Goal: Answer question/provide support

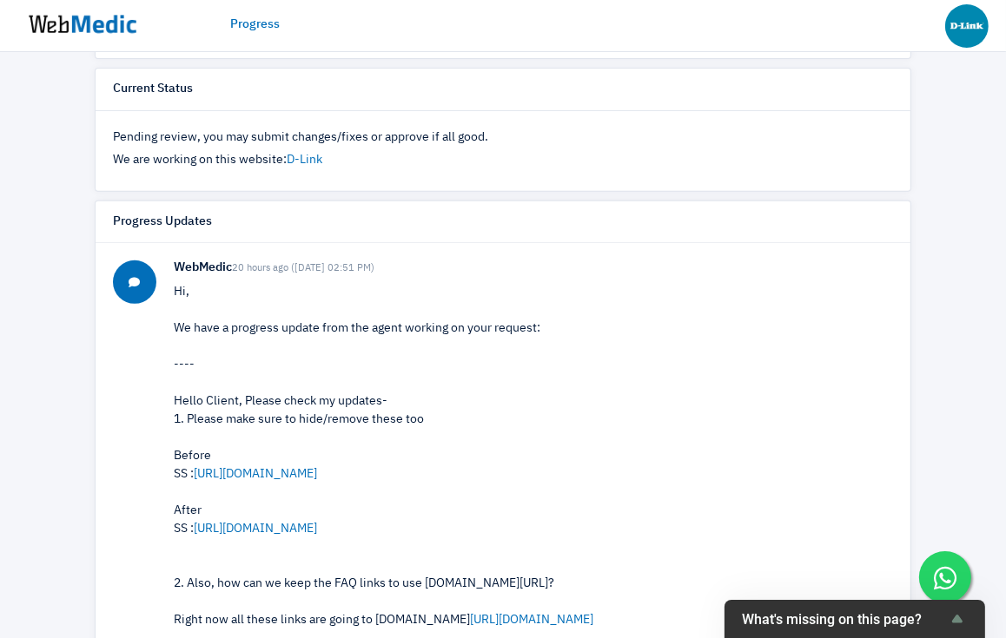
scroll to position [562, 0]
click at [257, 473] on link "[URL][DOMAIN_NAME]" at bounding box center [255, 473] width 123 height 12
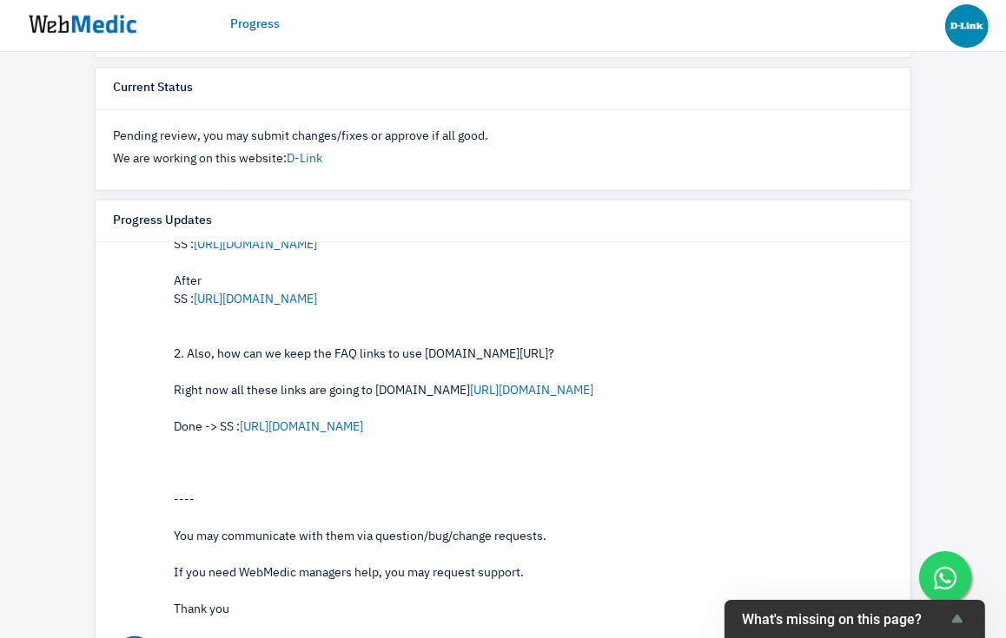
scroll to position [230, 0]
click at [281, 292] on link "[URL][DOMAIN_NAME]" at bounding box center [255, 298] width 123 height 12
click at [504, 387] on link "[URL][DOMAIN_NAME]" at bounding box center [531, 389] width 123 height 12
click at [329, 427] on link "[URL][DOMAIN_NAME]" at bounding box center [301, 426] width 123 height 12
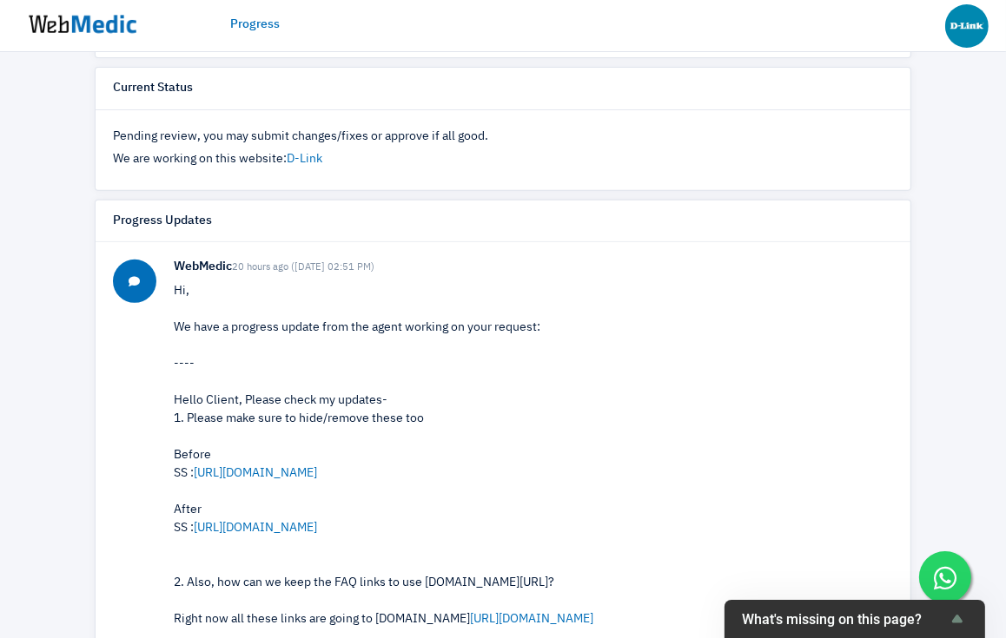
scroll to position [0, 0]
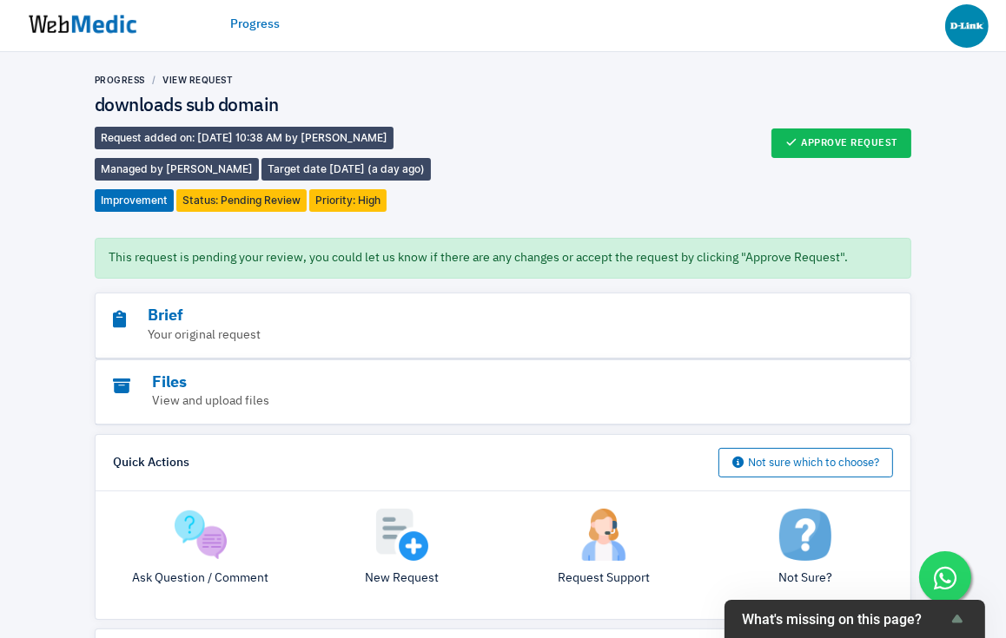
click at [206, 527] on img at bounding box center [201, 535] width 52 height 52
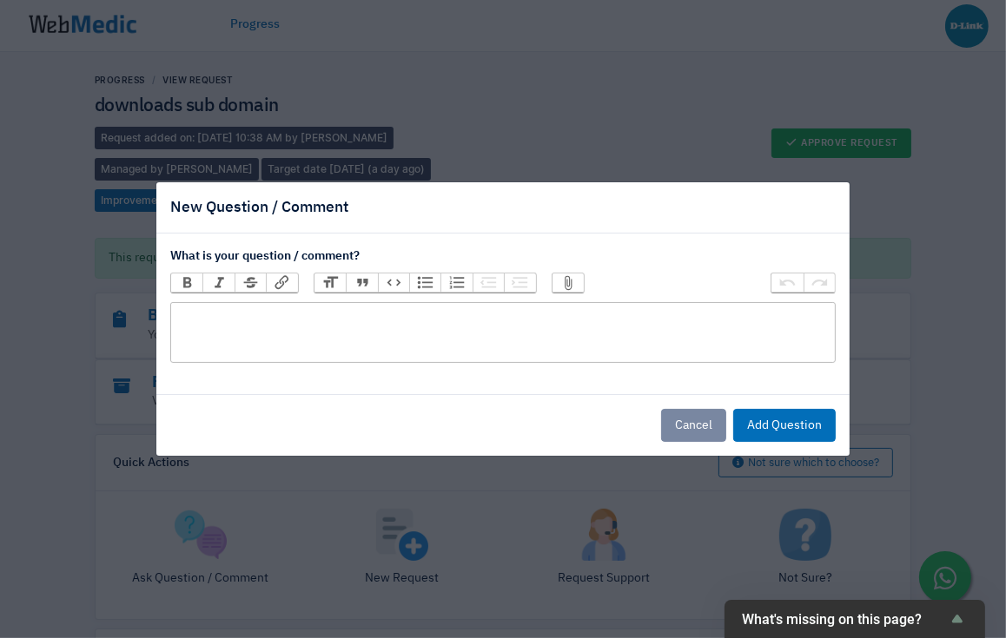
click at [374, 311] on trix-editor at bounding box center [502, 332] width 665 height 61
click at [665, 325] on div "Looking good just that there's duplicated Downloads button, not sure if it's er…" at bounding box center [502, 317] width 649 height 18
type trix-editor "<div>Looking good just that there's duplicated Downloads button, not sure if it…"
click at [567, 278] on button "Attach Files" at bounding box center [567, 283] width 31 height 19
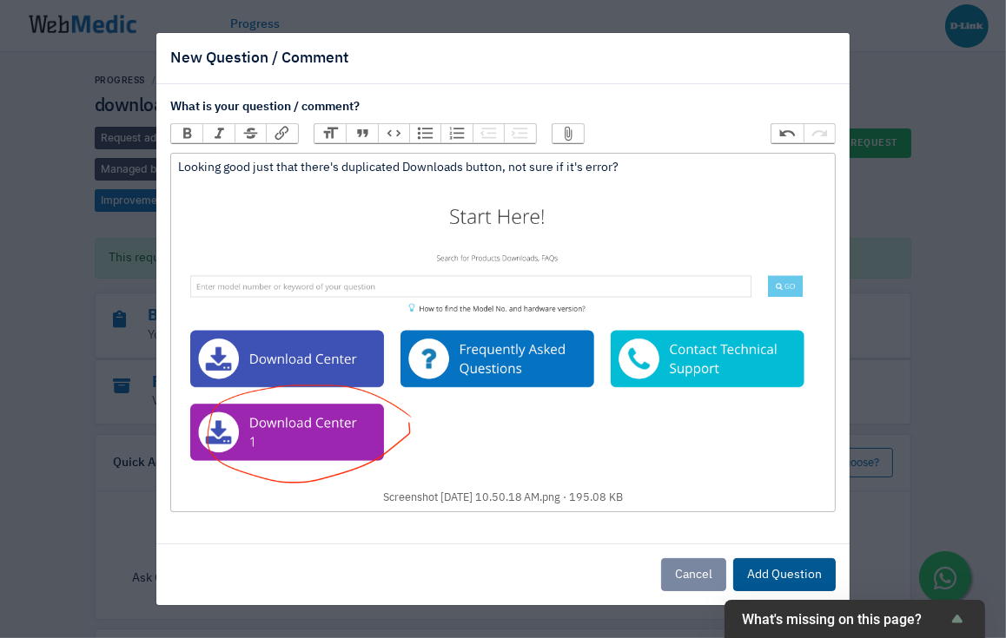
click at [790, 579] on button "Add Question" at bounding box center [784, 575] width 102 height 33
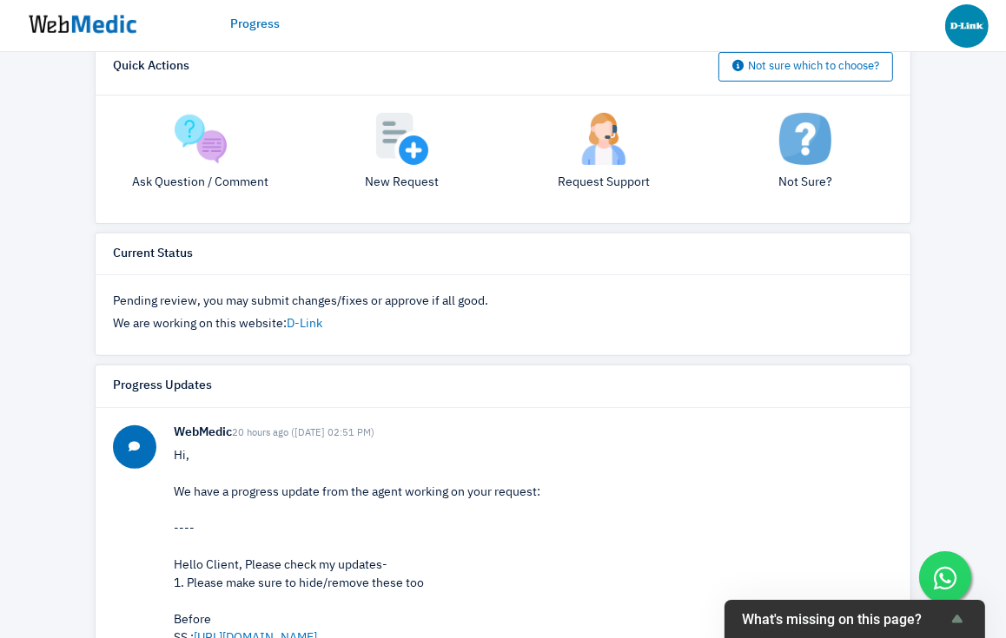
scroll to position [687, 0]
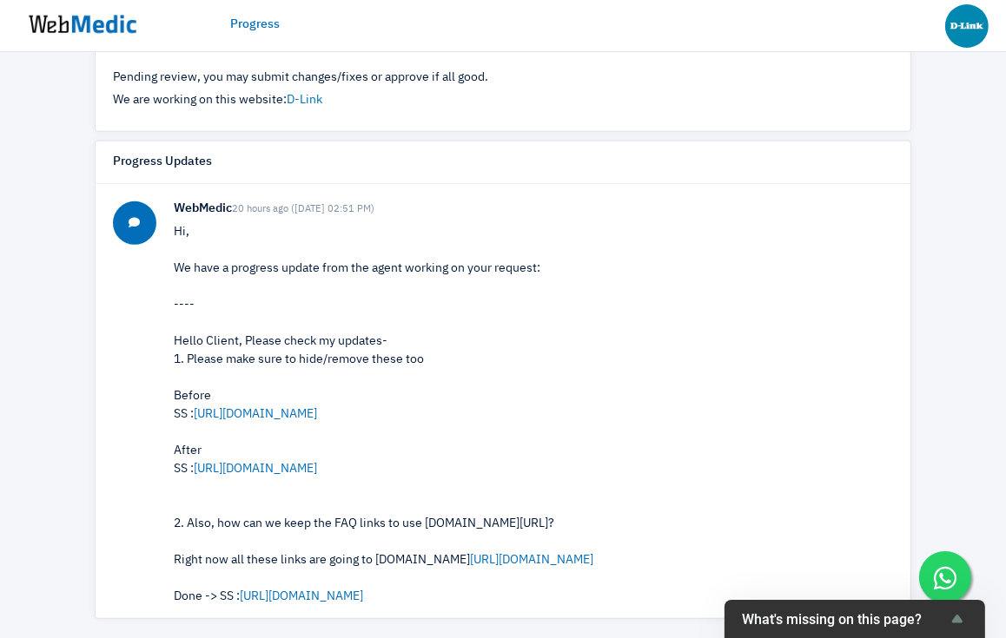
click at [569, 366] on div "Hello Client, Please check my updates- 1. Please make sure to hide/remove these…" at bounding box center [533, 479] width 719 height 292
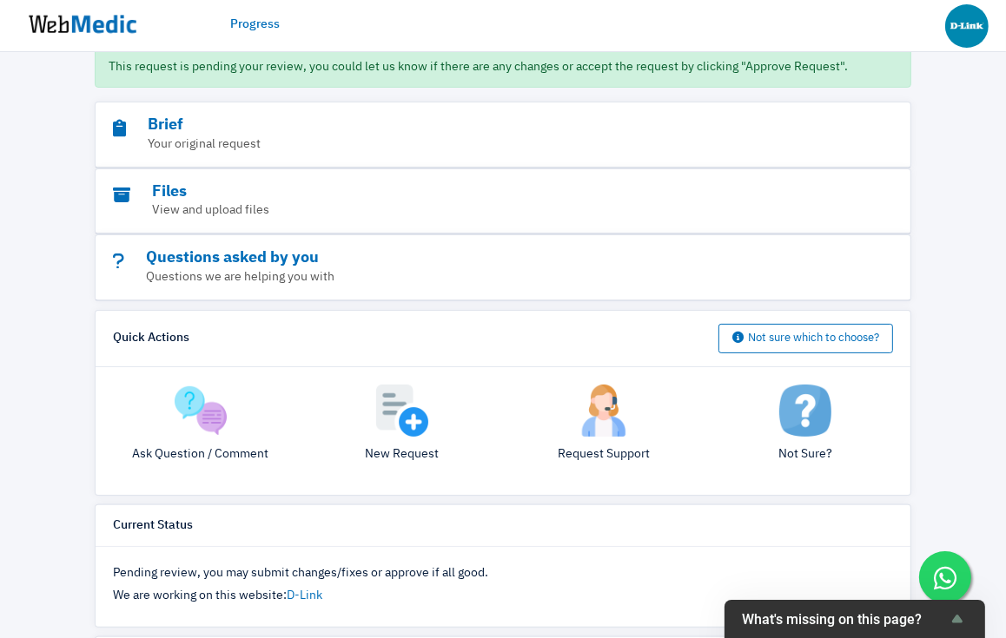
scroll to position [192, 0]
click at [194, 132] on h3 "Brief" at bounding box center [464, 125] width 702 height 20
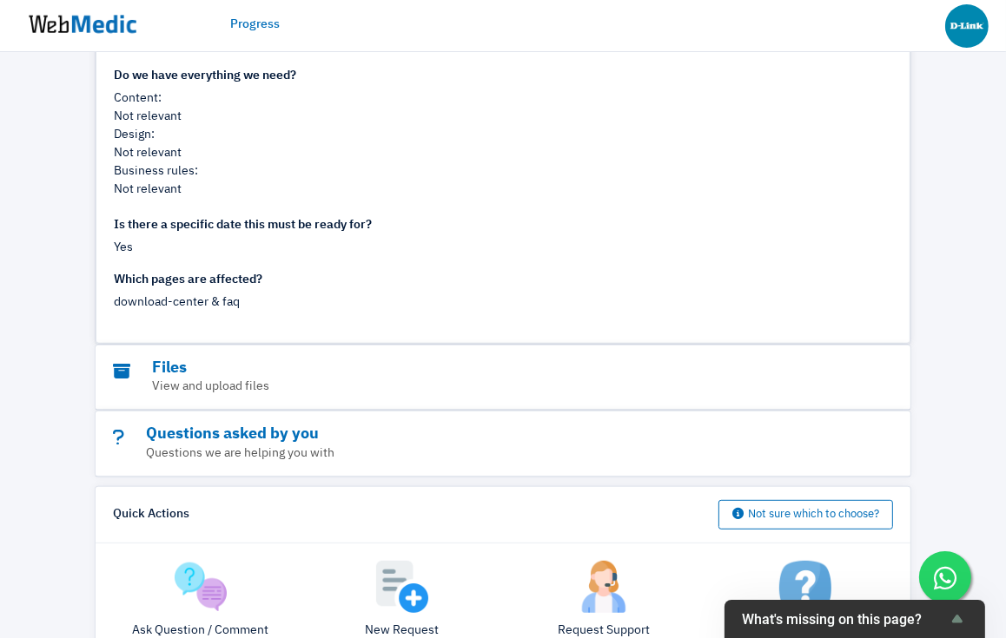
scroll to position [563, 0]
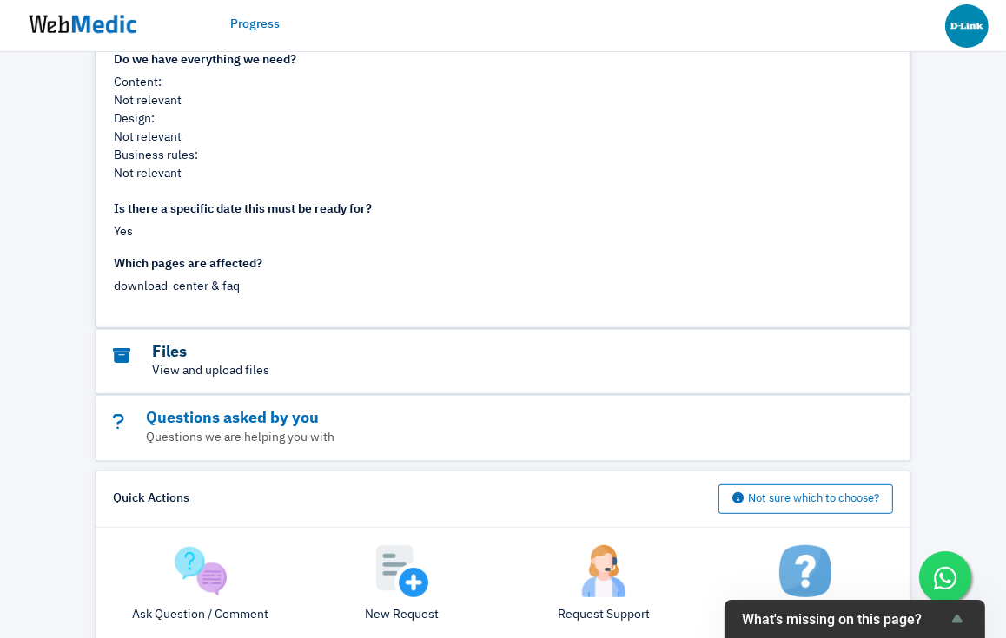
click at [194, 354] on h3 "Files" at bounding box center [464, 353] width 702 height 20
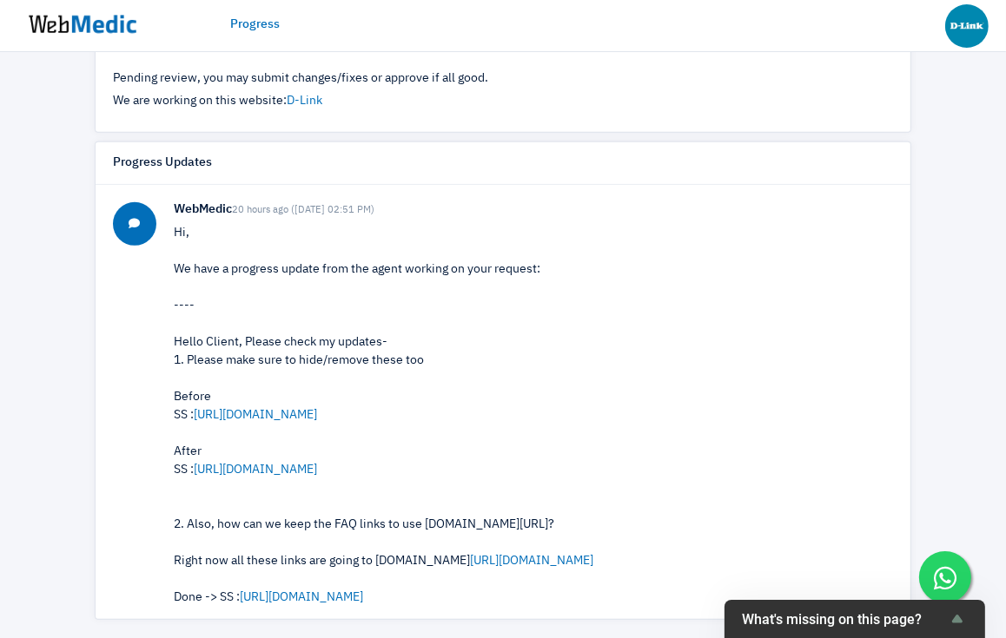
scroll to position [0, 0]
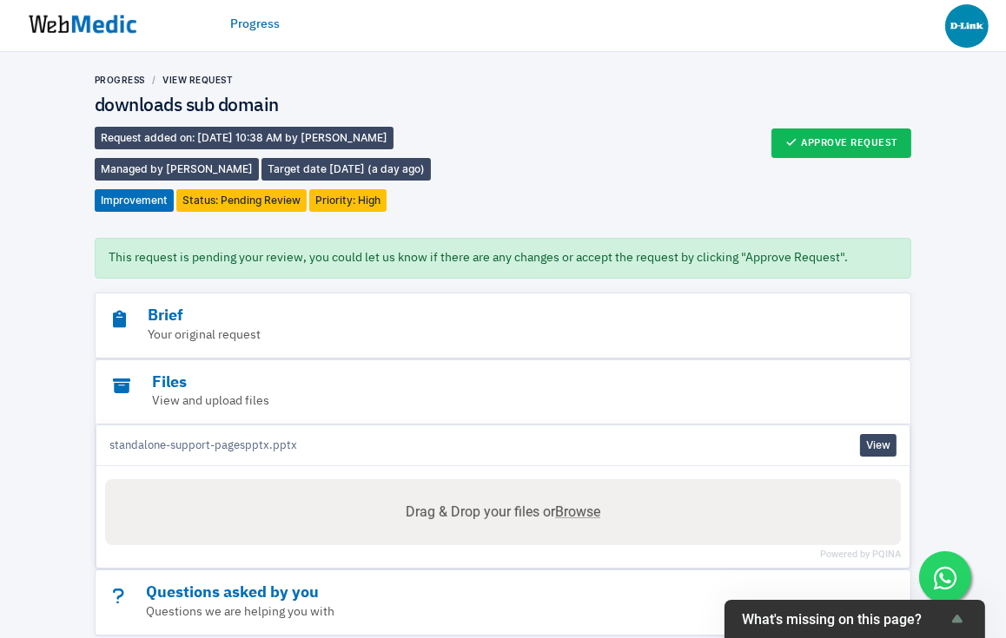
click at [69, 35] on img at bounding box center [82, 24] width 130 height 54
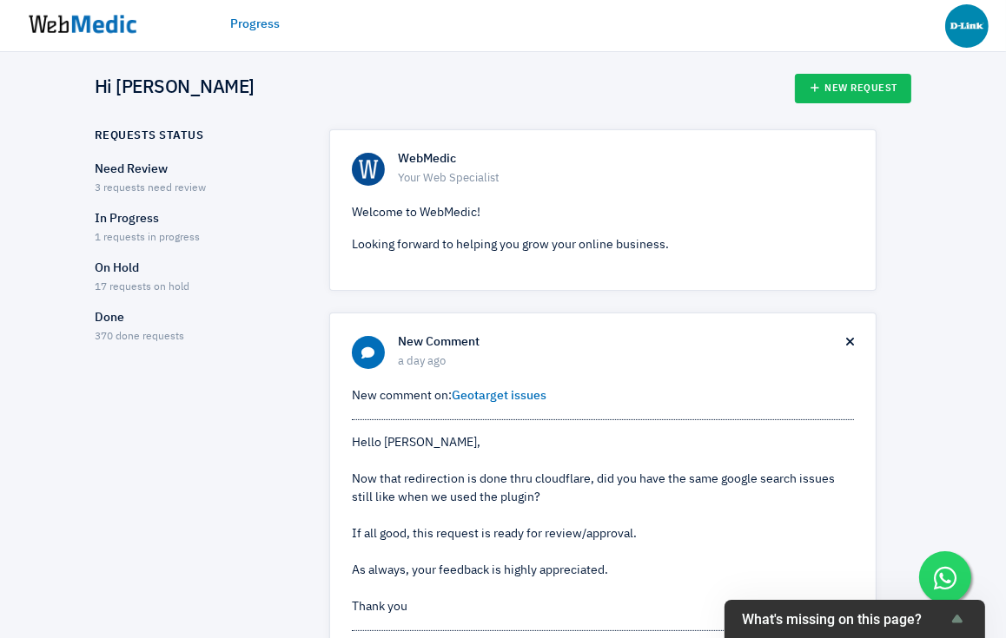
click at [136, 165] on p "Need Review" at bounding box center [197, 170] width 204 height 18
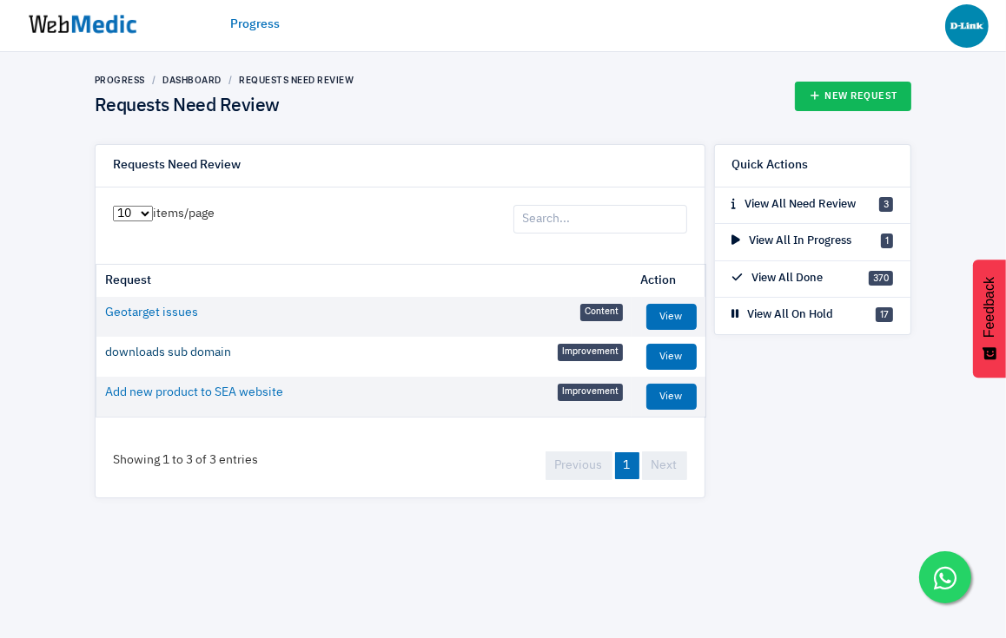
click at [174, 350] on link "downloads sub domain" at bounding box center [168, 353] width 126 height 18
